Goal: Ask a question: Seek information or help from site administrators or community

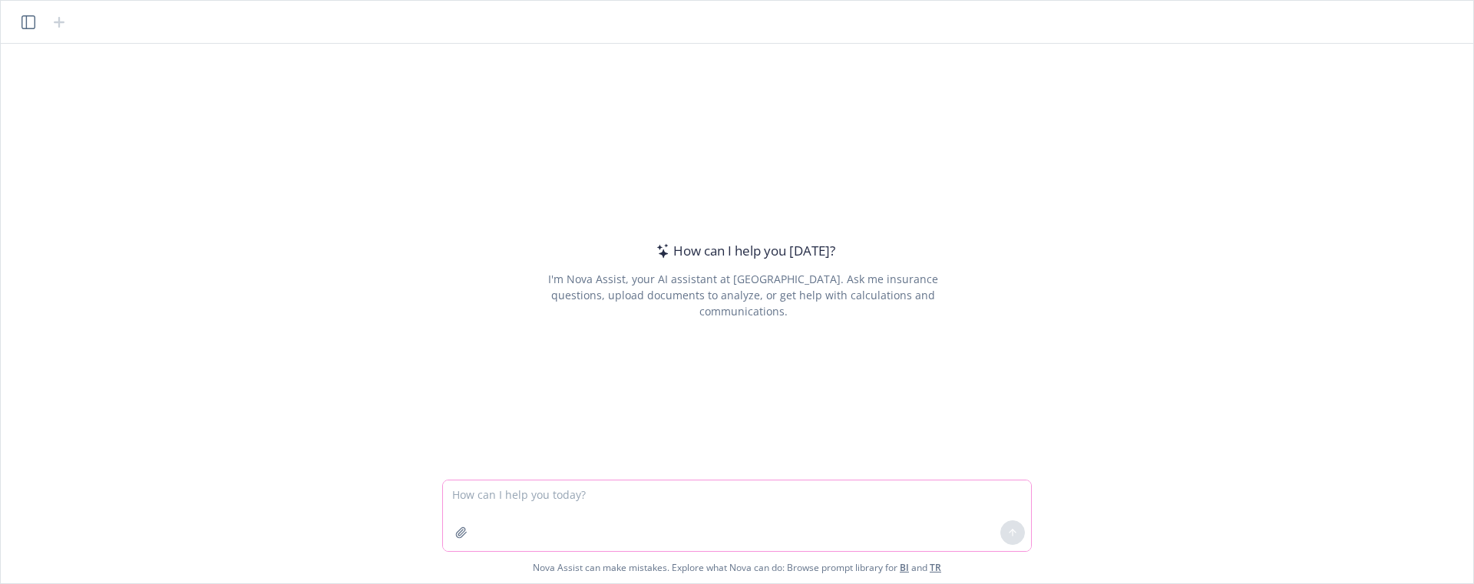
click at [462, 529] on icon "button" at bounding box center [461, 533] width 12 height 12
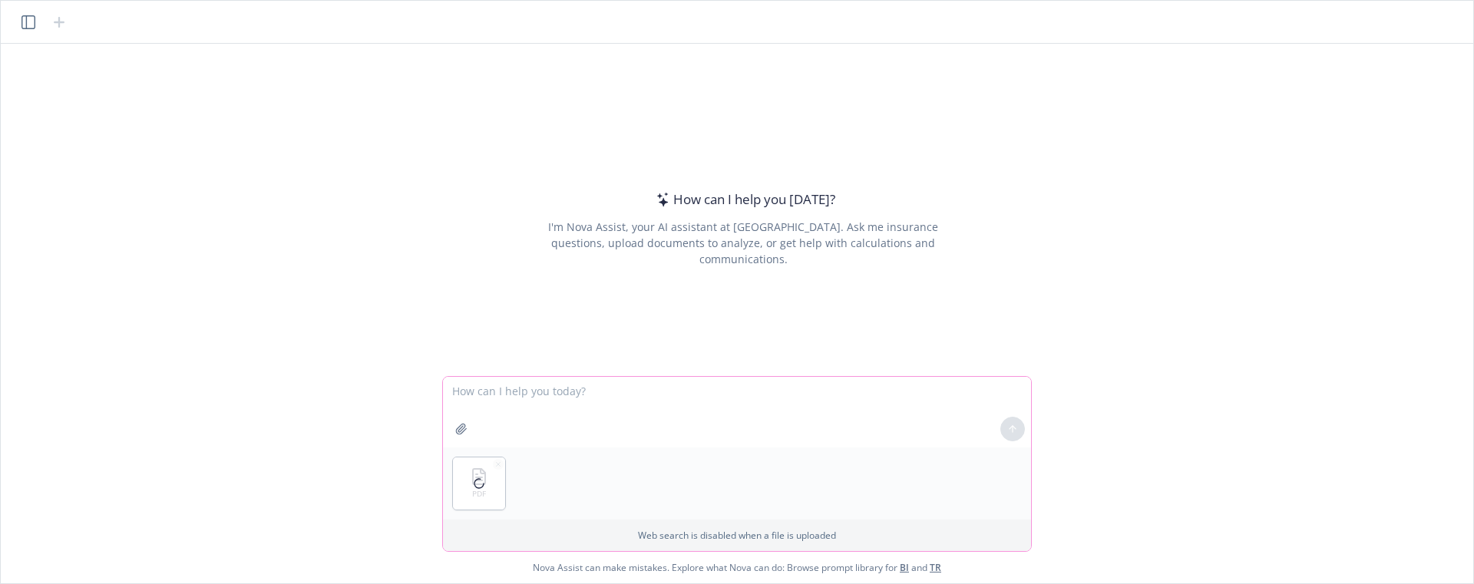
click at [654, 392] on textarea at bounding box center [737, 412] width 588 height 71
type textarea "Extract the covered location on this policy\"
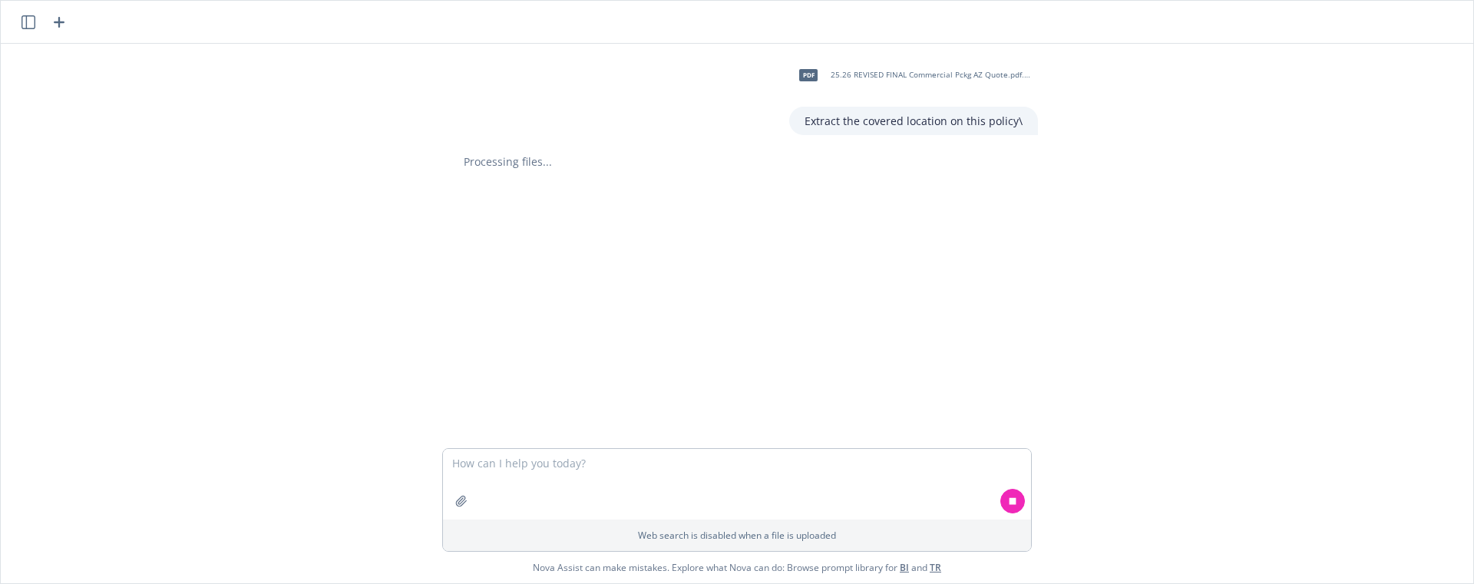
click at [328, 327] on div "pdf 25.26 REVISED FINAL Commercial Pckg AZ Quote.pdf.pdf Extract the covered lo…" at bounding box center [737, 246] width 1460 height 405
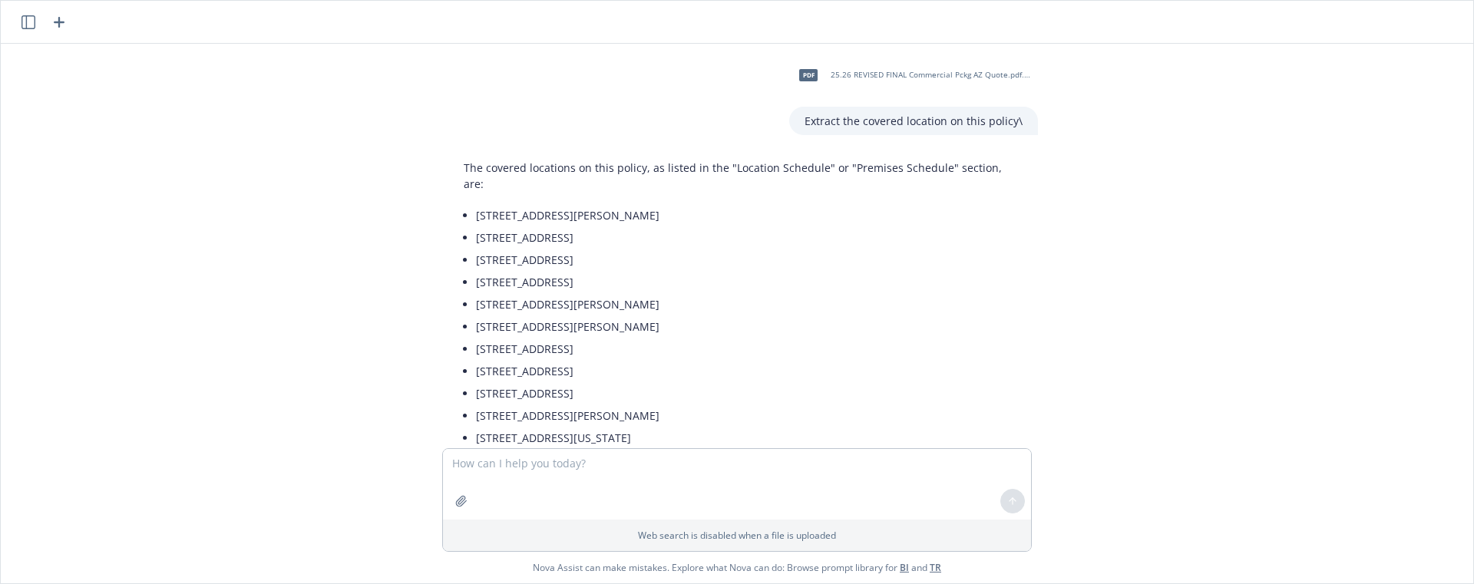
scroll to position [94, 0]
